Goal: Task Accomplishment & Management: Manage account settings

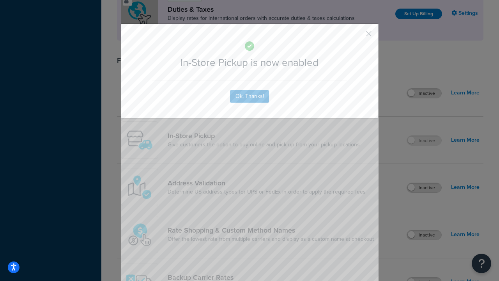
click at [357, 35] on button "button" at bounding box center [357, 36] width 2 height 2
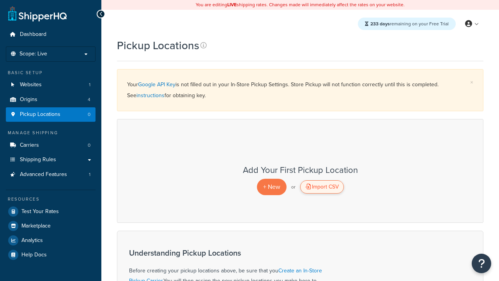
click at [322, 187] on div "Import CSV" at bounding box center [322, 186] width 44 height 13
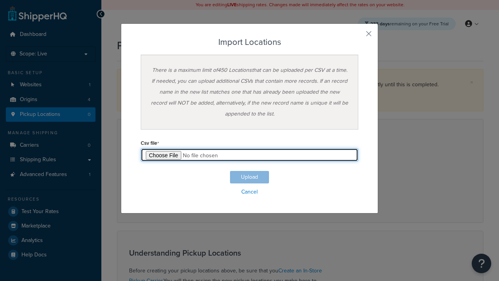
click at [250, 155] on input "file" at bounding box center [250, 154] width 218 height 13
type input "C:\fakepath\importLocationsFailure.csv"
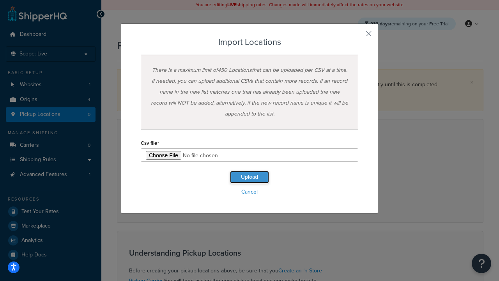
click at [250, 177] on button "Upload" at bounding box center [249, 177] width 39 height 12
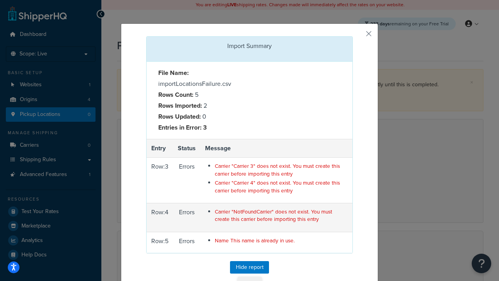
click at [250, 276] on button "Close" at bounding box center [250, 282] width 24 height 13
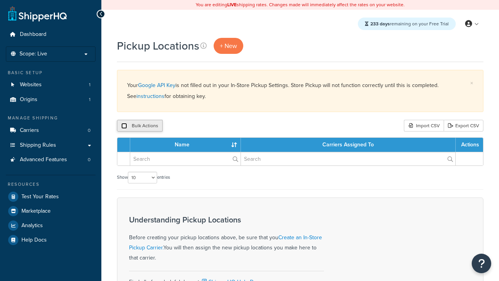
click at [124, 126] on input "checkbox" at bounding box center [124, 126] width 6 height 6
checkbox input "true"
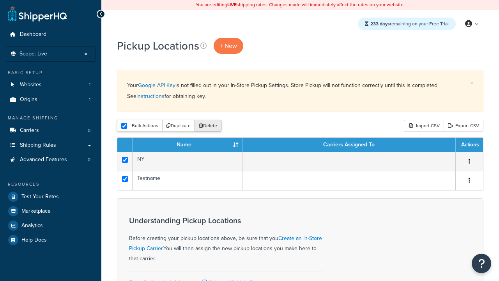
click at [210, 126] on button "Delete" at bounding box center [208, 126] width 27 height 12
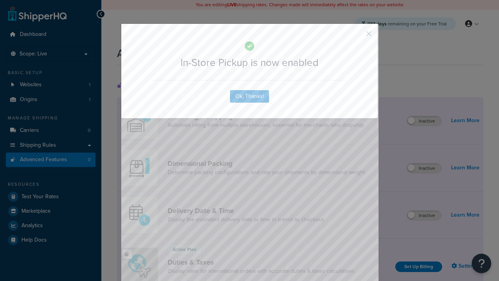
scroll to position [253, 0]
